Goal: Find specific page/section: Locate a particular part of the current website

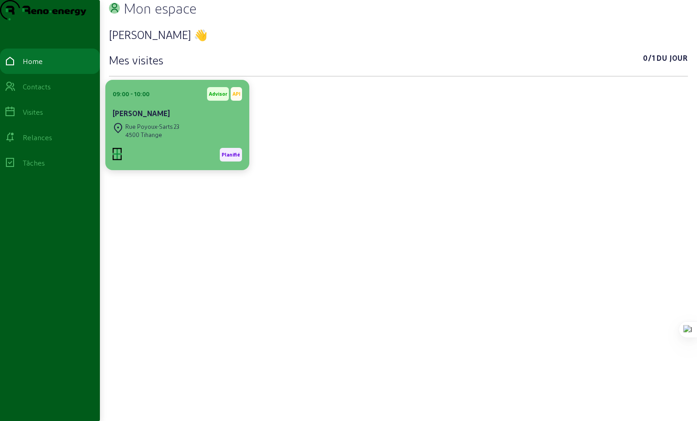
click at [153, 139] on div "4500 Tihange" at bounding box center [152, 135] width 54 height 8
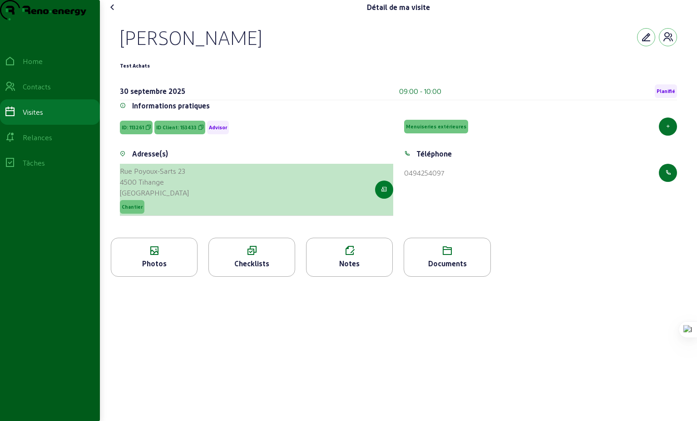
click at [382, 194] on icon "button" at bounding box center [384, 190] width 6 height 8
click at [386, 194] on icon "button" at bounding box center [384, 190] width 6 height 8
click at [383, 194] on icon "button" at bounding box center [384, 190] width 6 height 8
click at [153, 188] on div "4500 Tihange" at bounding box center [154, 182] width 69 height 11
drag, startPoint x: 147, startPoint y: 206, endPoint x: 122, endPoint y: 191, distance: 29.7
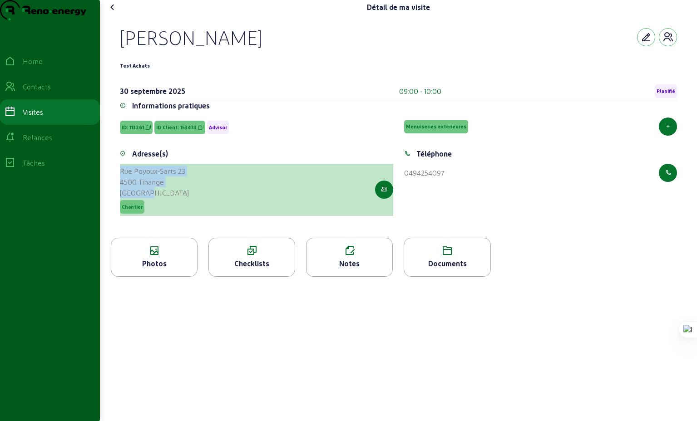
click at [122, 191] on cam-list-title "[STREET_ADDRESS]" at bounding box center [154, 182] width 69 height 33
copy cam-list-title "[STREET_ADDRESS]"
